Goal: Information Seeking & Learning: Find specific fact

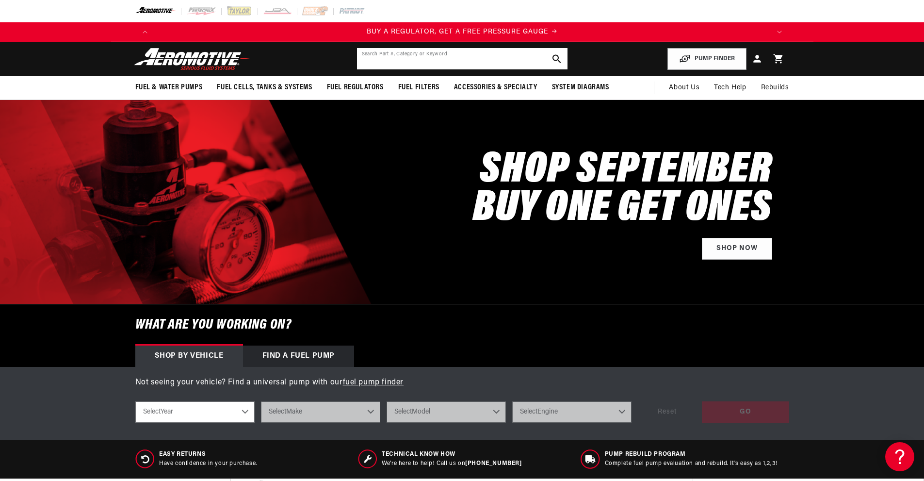
click at [395, 48] on div "Search Part #, Category or Keyword" at bounding box center [463, 59] width 212 height 22
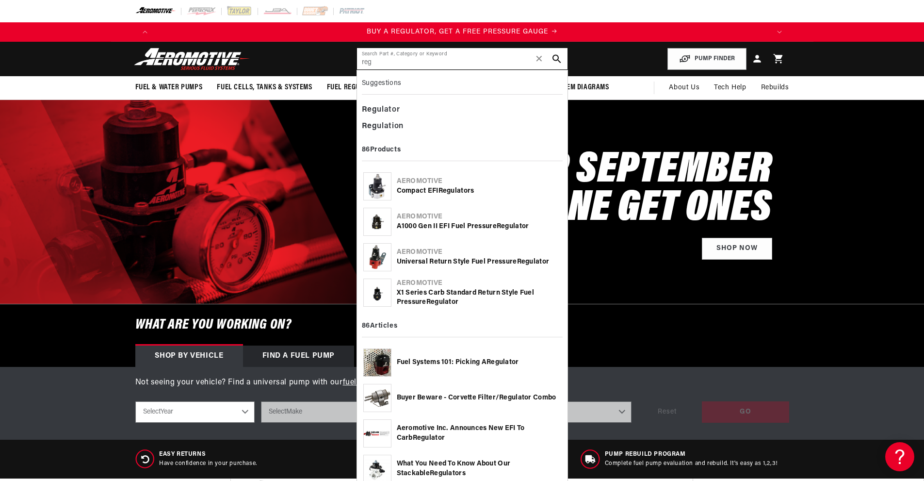
type input "reg"
click at [386, 111] on div "Reg ulator" at bounding box center [462, 110] width 201 height 16
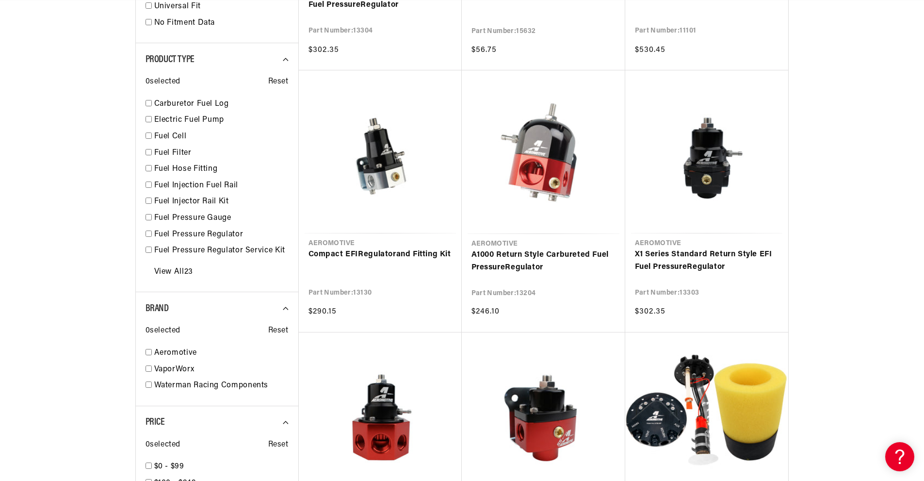
scroll to position [0, 1846]
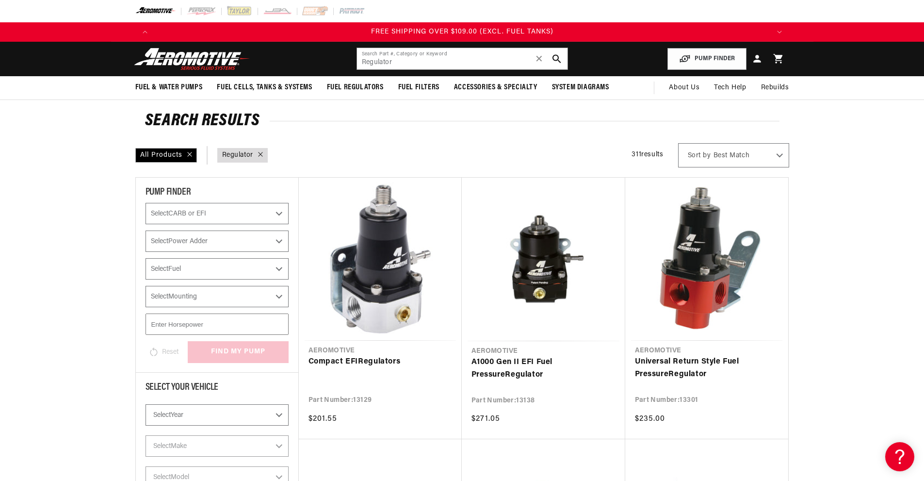
drag, startPoint x: 850, startPoint y: 391, endPoint x: 804, endPoint y: 129, distance: 265.6
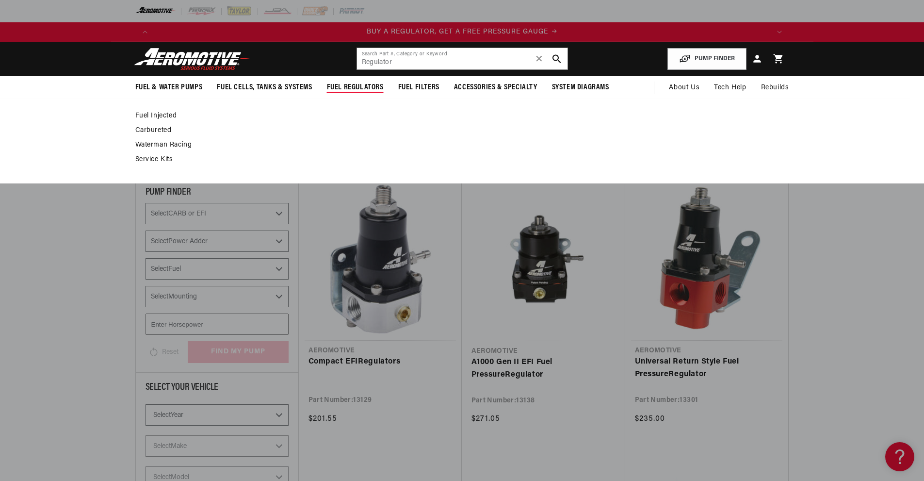
click at [363, 85] on span "Fuel Regulators" at bounding box center [355, 87] width 57 height 10
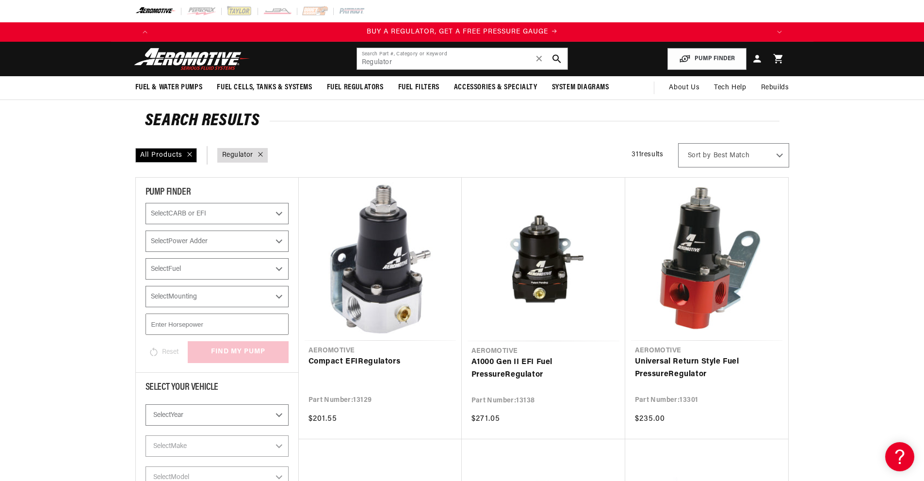
click at [363, 85] on span "Fuel Regulators" at bounding box center [355, 87] width 57 height 10
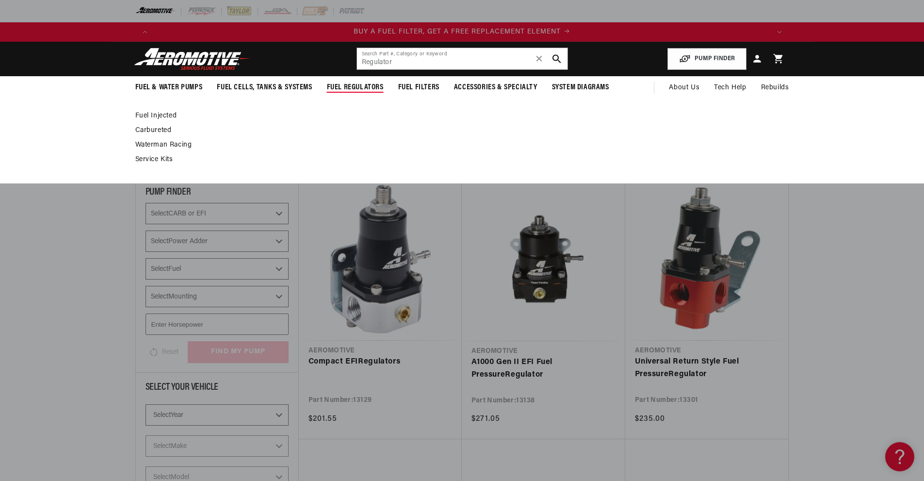
click at [161, 115] on link "Fuel Injected" at bounding box center [457, 116] width 644 height 9
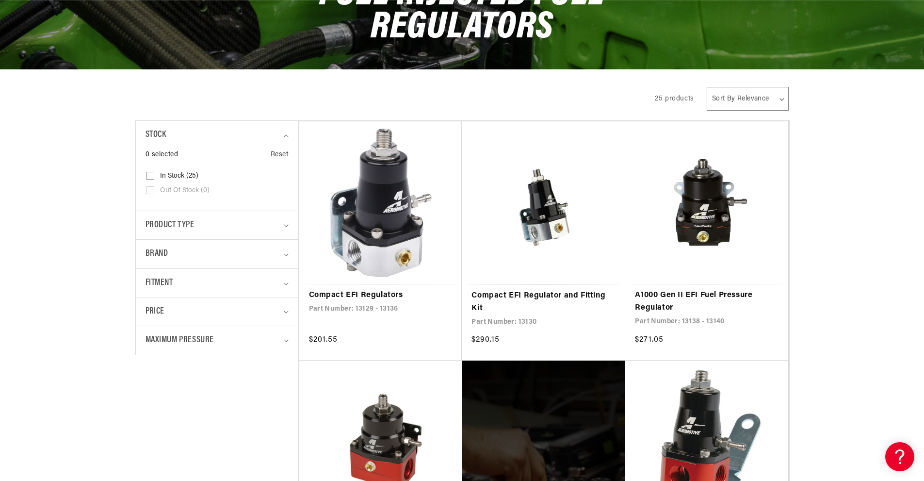
scroll to position [0, 1231]
click at [371, 289] on link "Compact EFI Regulators" at bounding box center [381, 295] width 144 height 13
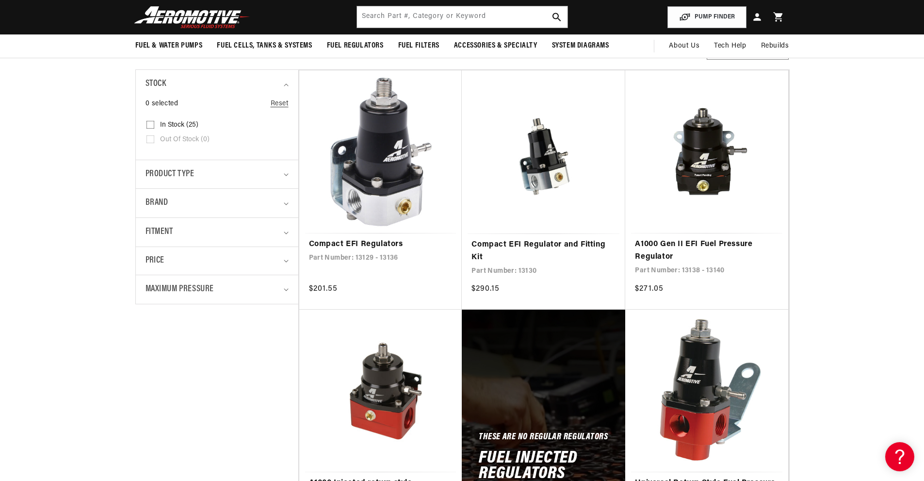
scroll to position [146, 0]
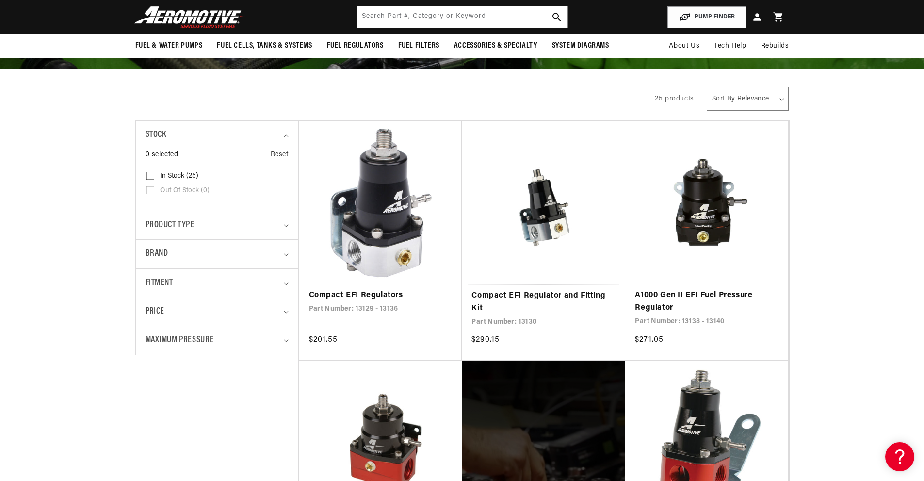
click at [199, 224] on div "Product type" at bounding box center [213, 225] width 135 height 14
click at [199, 225] on div "Product type" at bounding box center [213, 225] width 135 height 14
click at [172, 282] on span "Fitment" at bounding box center [160, 283] width 28 height 14
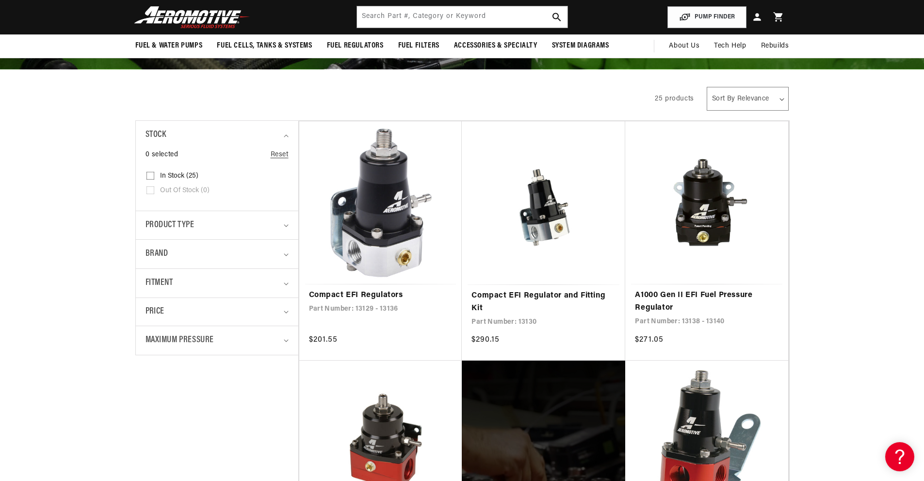
click at [185, 347] on summary "Maximum Pressure" at bounding box center [217, 340] width 143 height 29
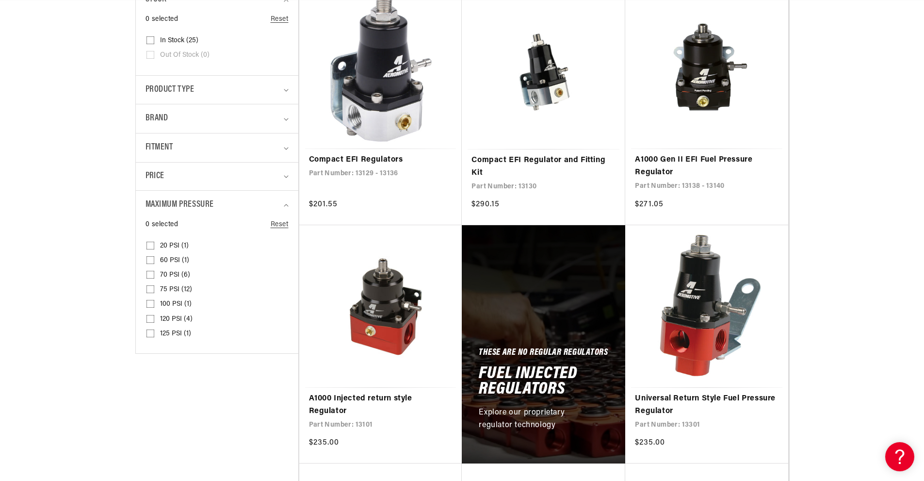
scroll to position [291, 0]
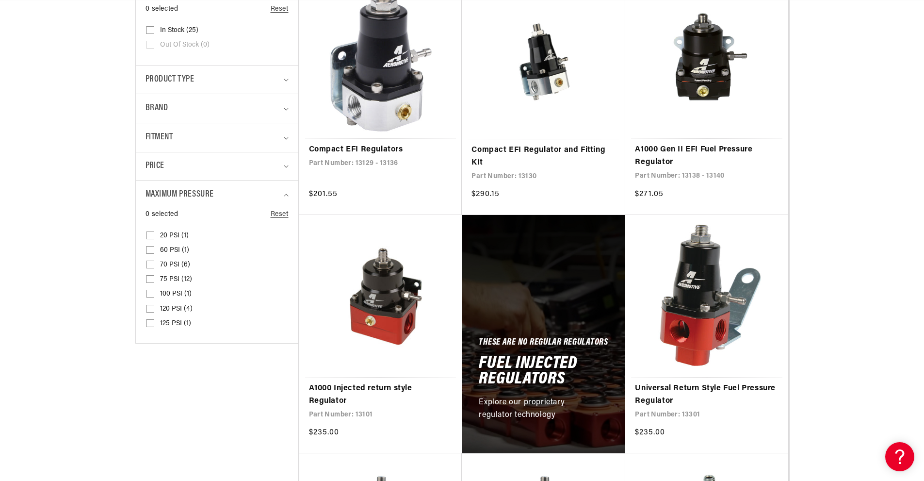
click at [200, 197] on span "Maximum Pressure" at bounding box center [180, 195] width 69 height 14
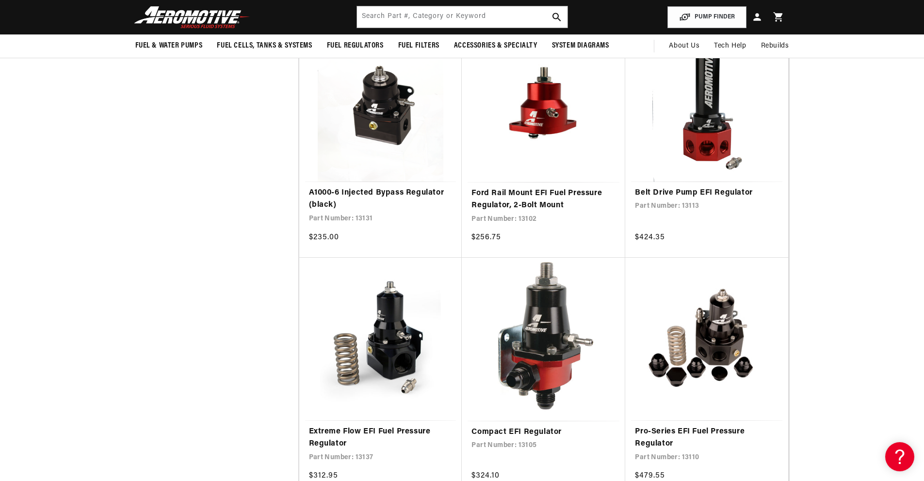
scroll to position [308, 0]
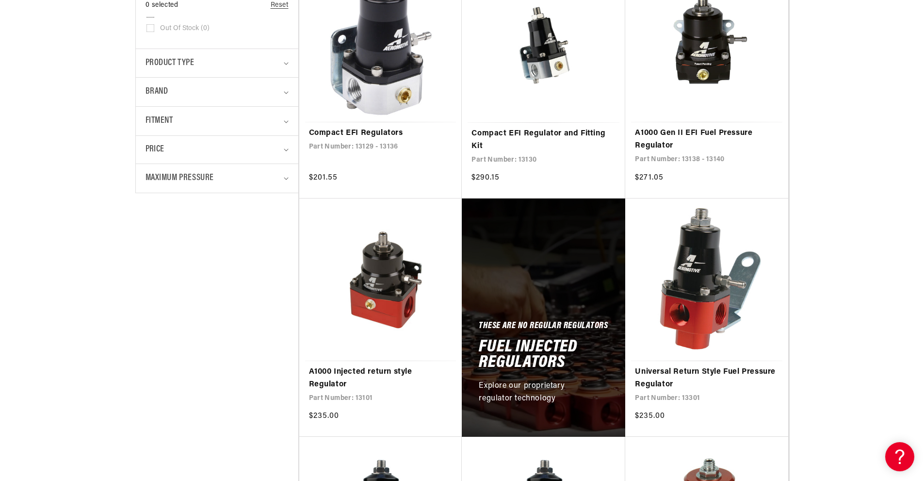
drag, startPoint x: 815, startPoint y: 185, endPoint x: 828, endPoint y: 70, distance: 116.2
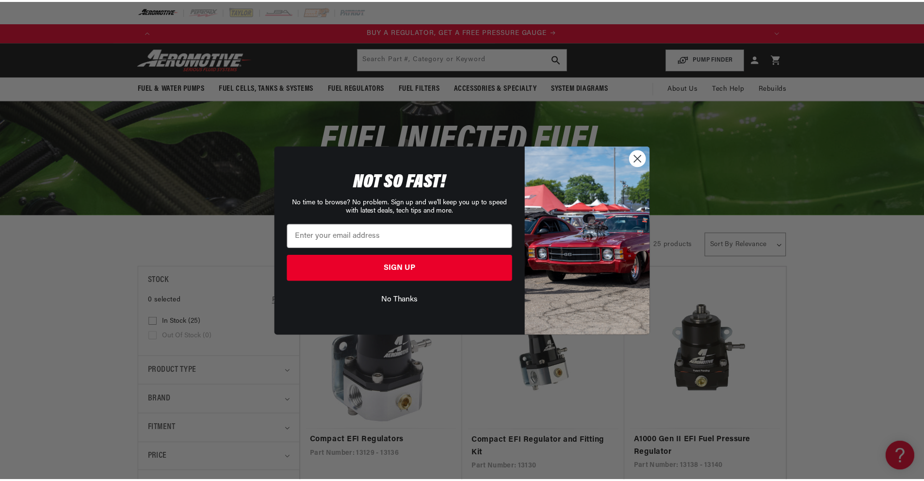
scroll to position [0, 0]
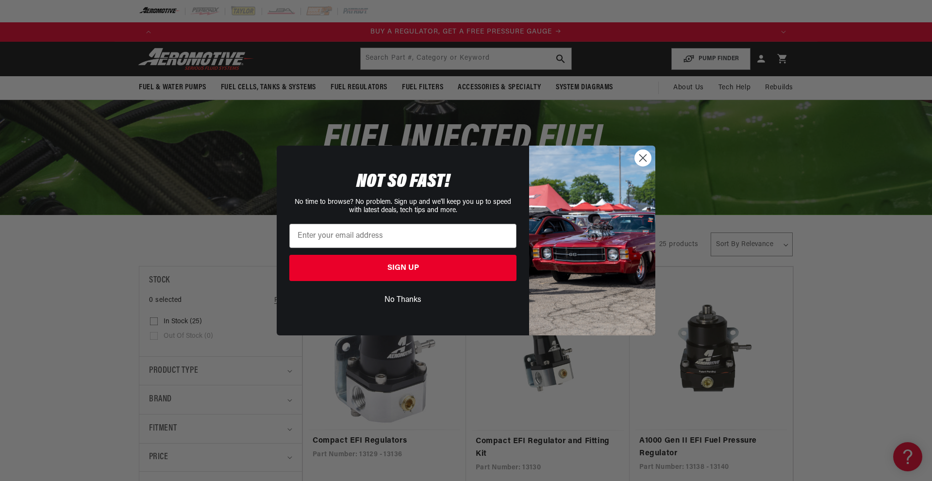
click at [648, 155] on circle "Close dialog" at bounding box center [643, 158] width 16 height 16
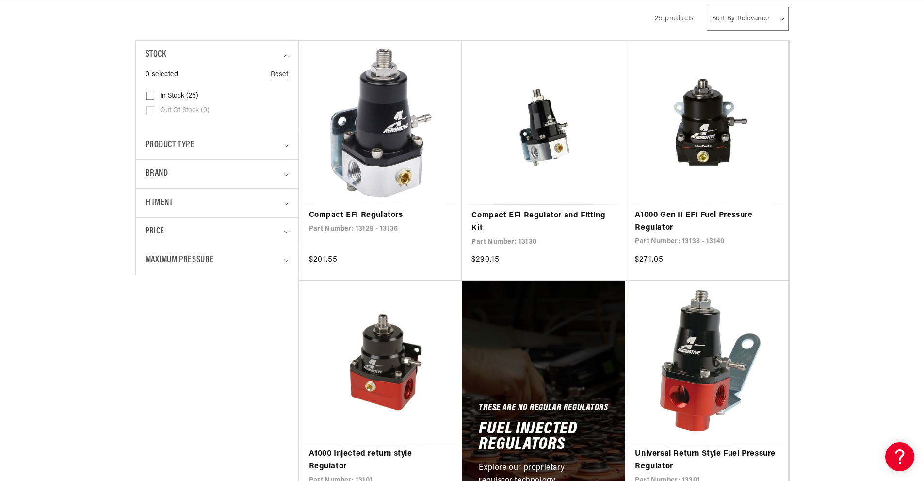
scroll to position [291, 0]
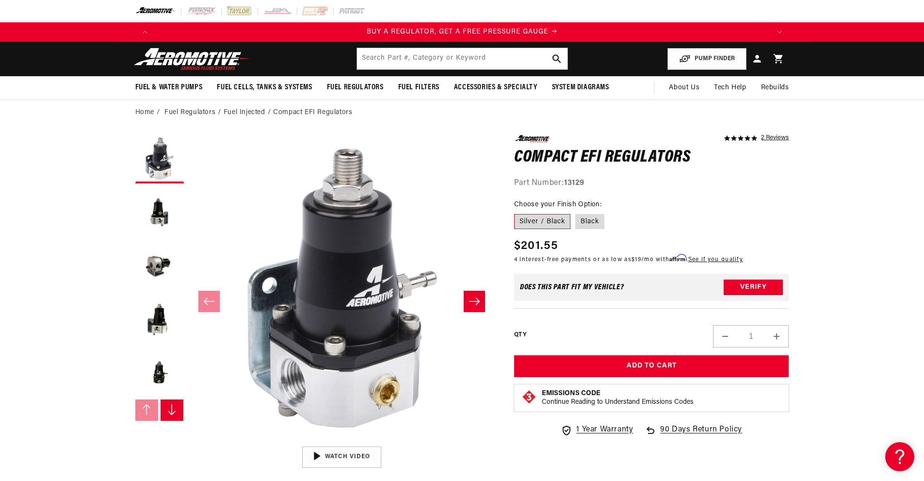
click at [473, 303] on icon "Slide right" at bounding box center [475, 301] width 12 height 10
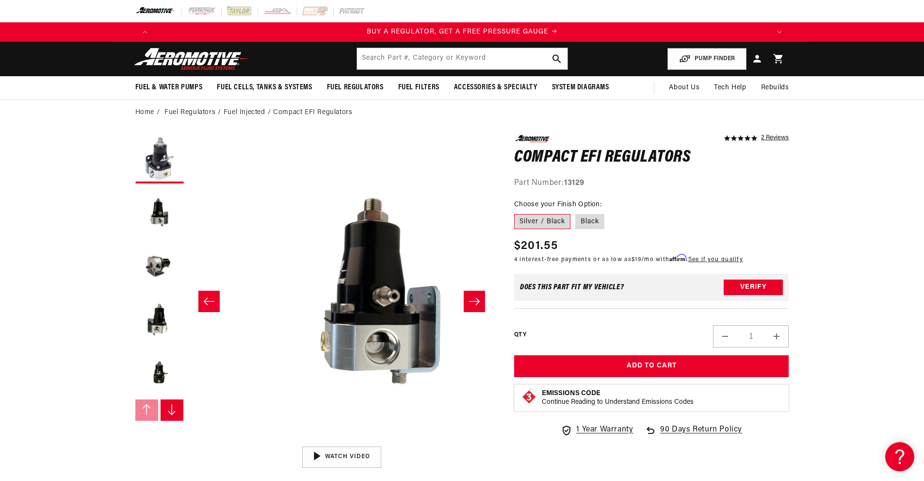
scroll to position [0, 306]
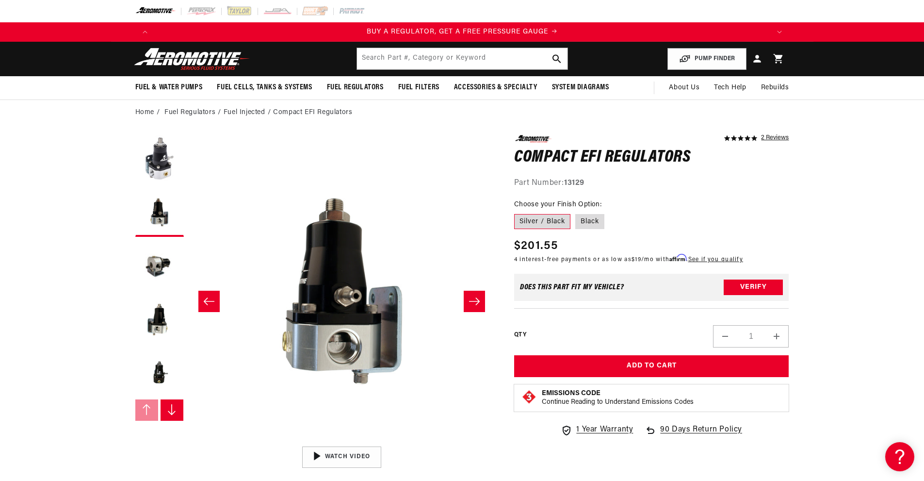
click at [473, 303] on icon "Slide right" at bounding box center [475, 301] width 12 height 10
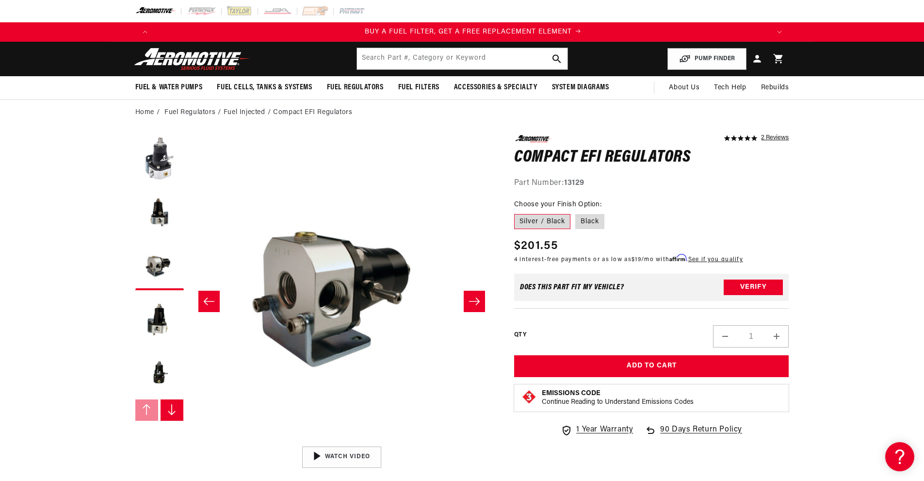
scroll to position [0, 615]
click at [581, 217] on label "Black" at bounding box center [590, 222] width 29 height 16
click at [576, 213] on input "Black" at bounding box center [576, 212] width 0 height 0
radio input "true"
click at [560, 216] on label "Silver / Black" at bounding box center [542, 222] width 56 height 16
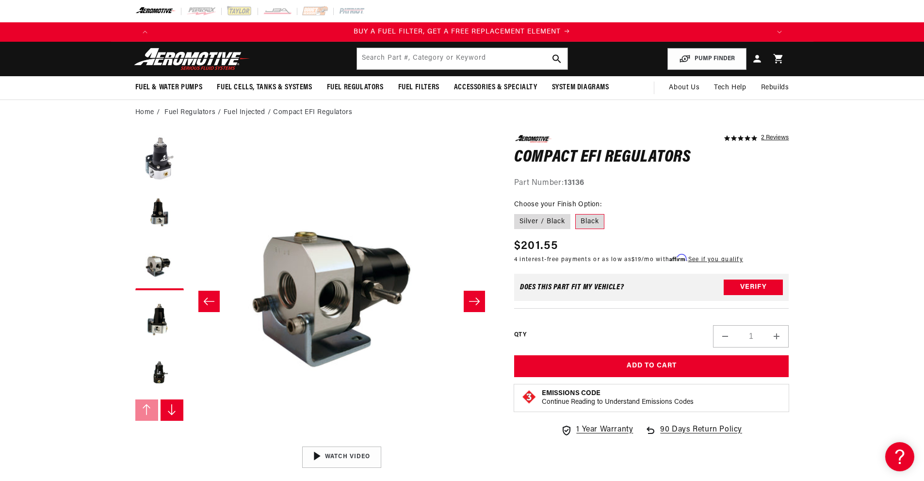
click at [517, 213] on input "Silver / Black" at bounding box center [517, 212] width 0 height 0
radio input "true"
click at [472, 297] on icon "Slide right" at bounding box center [475, 301] width 12 height 10
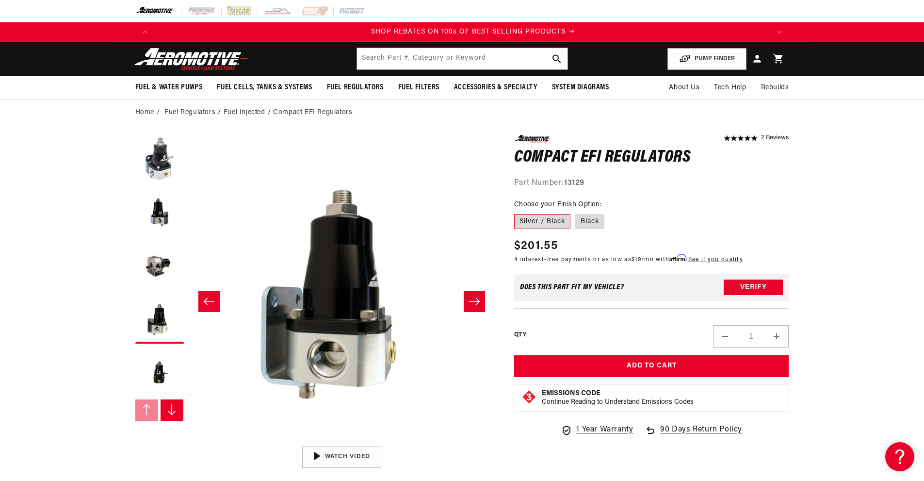
scroll to position [0, 1231]
click at [472, 297] on icon "Slide right" at bounding box center [475, 301] width 12 height 10
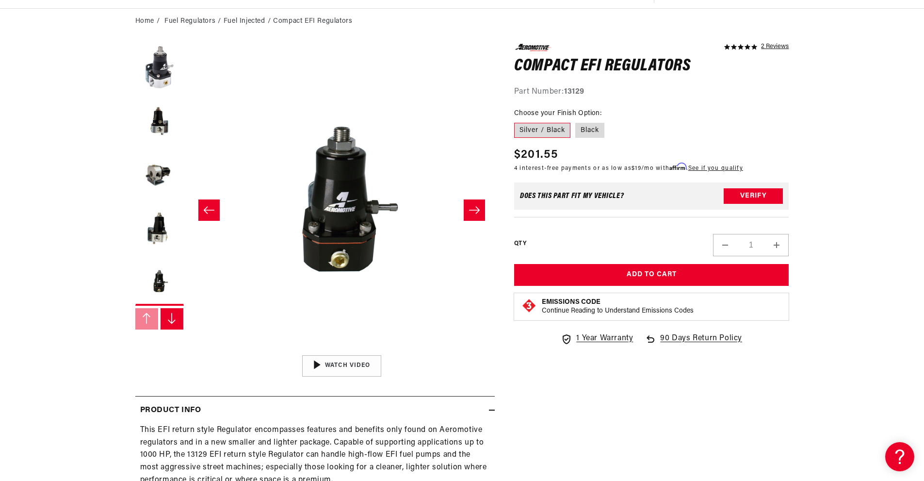
scroll to position [0, 0]
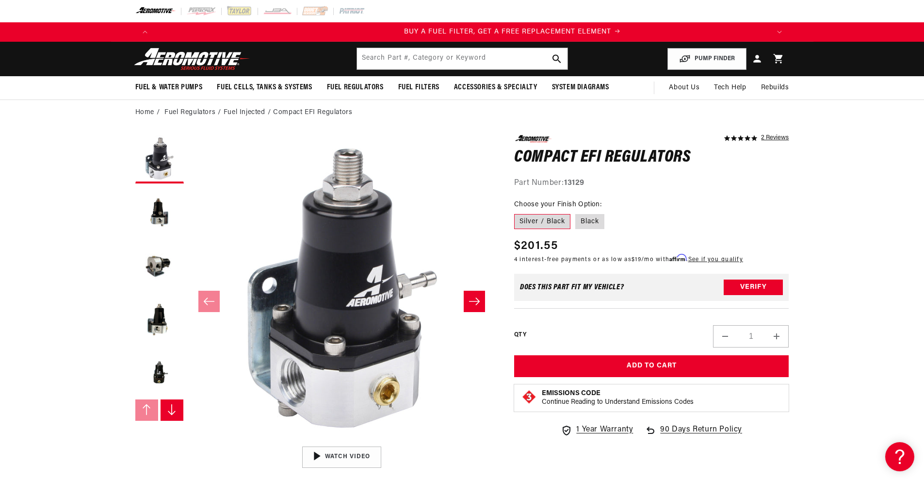
scroll to position [0, 604]
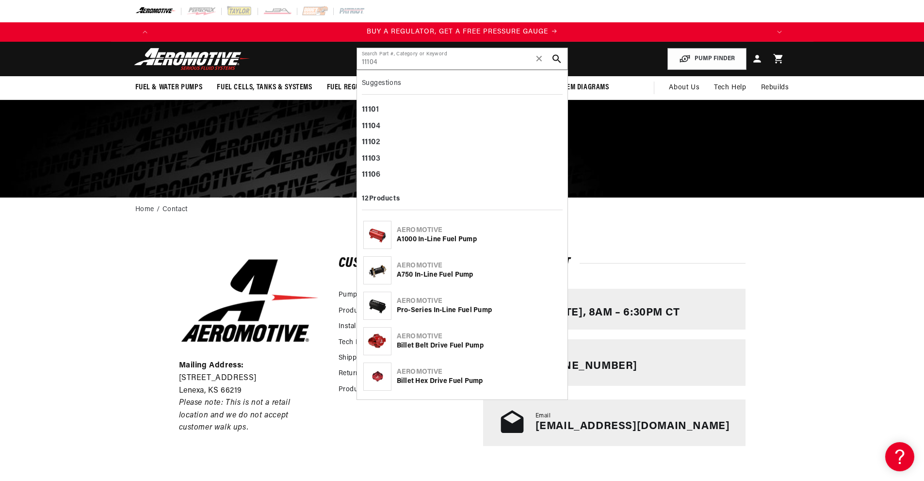
type input "11104"
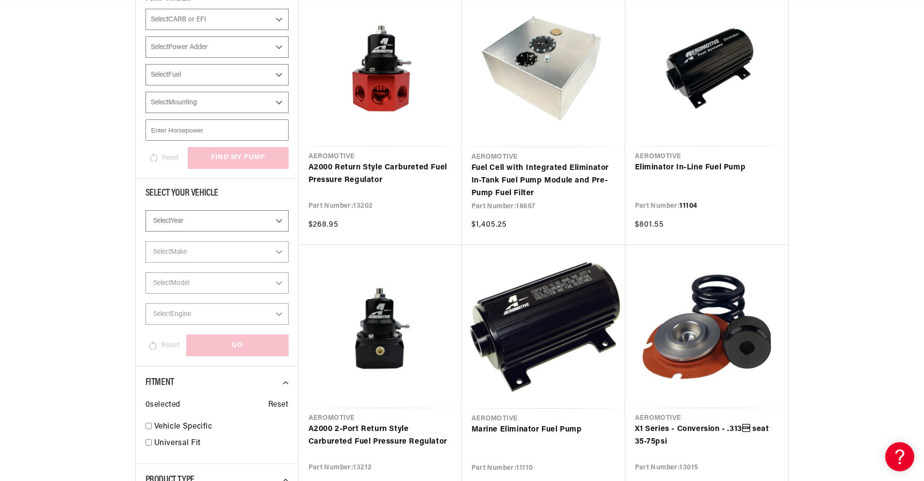
scroll to position [0, 1846]
